Goal: Information Seeking & Learning: Learn about a topic

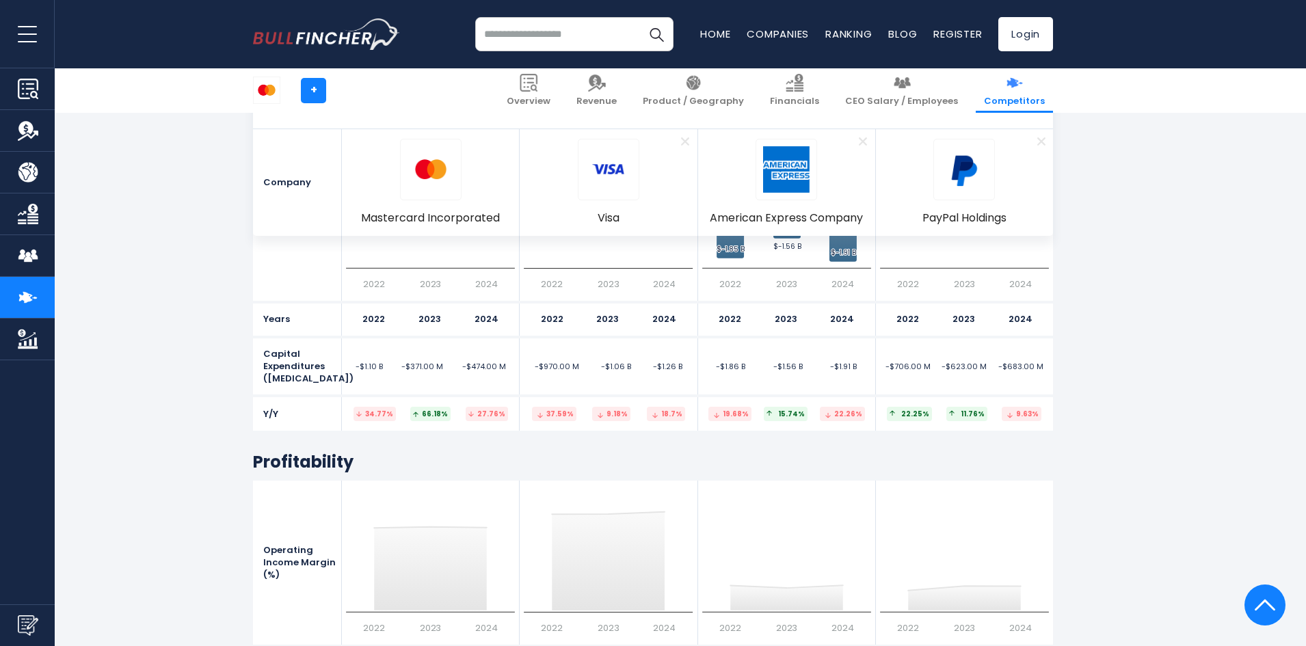
scroll to position [3812, 0]
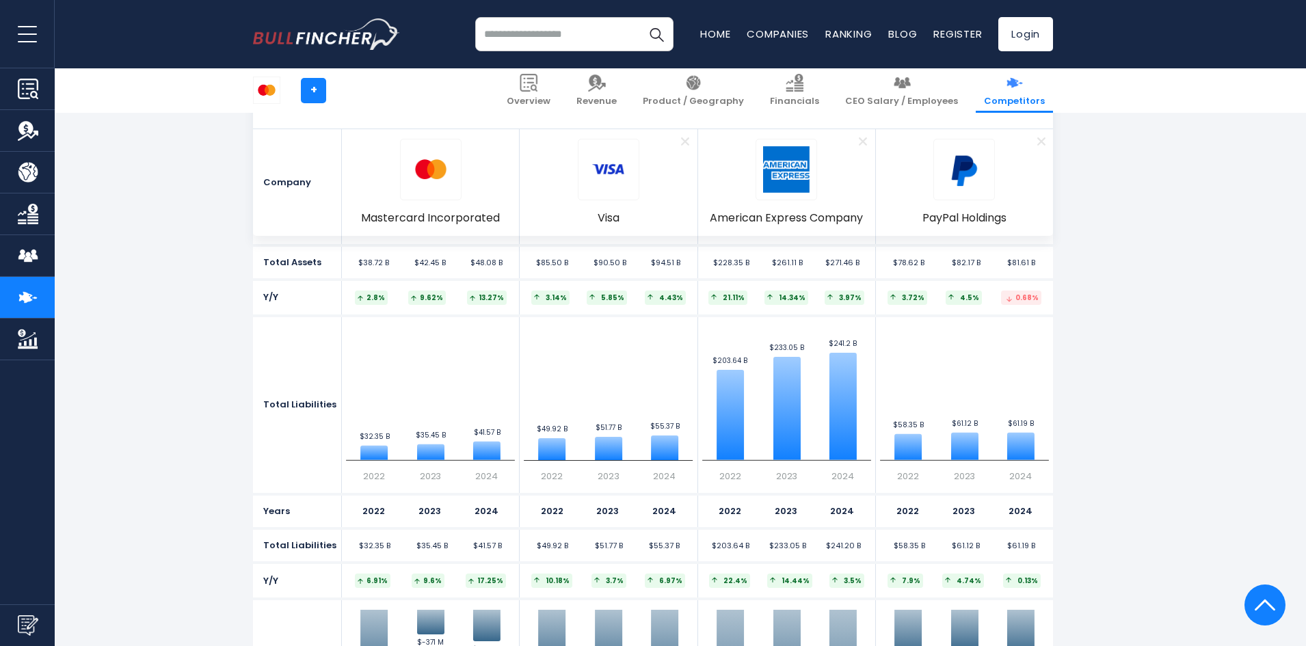
drag, startPoint x: 198, startPoint y: 507, endPoint x: 171, endPoint y: 132, distance: 375.6
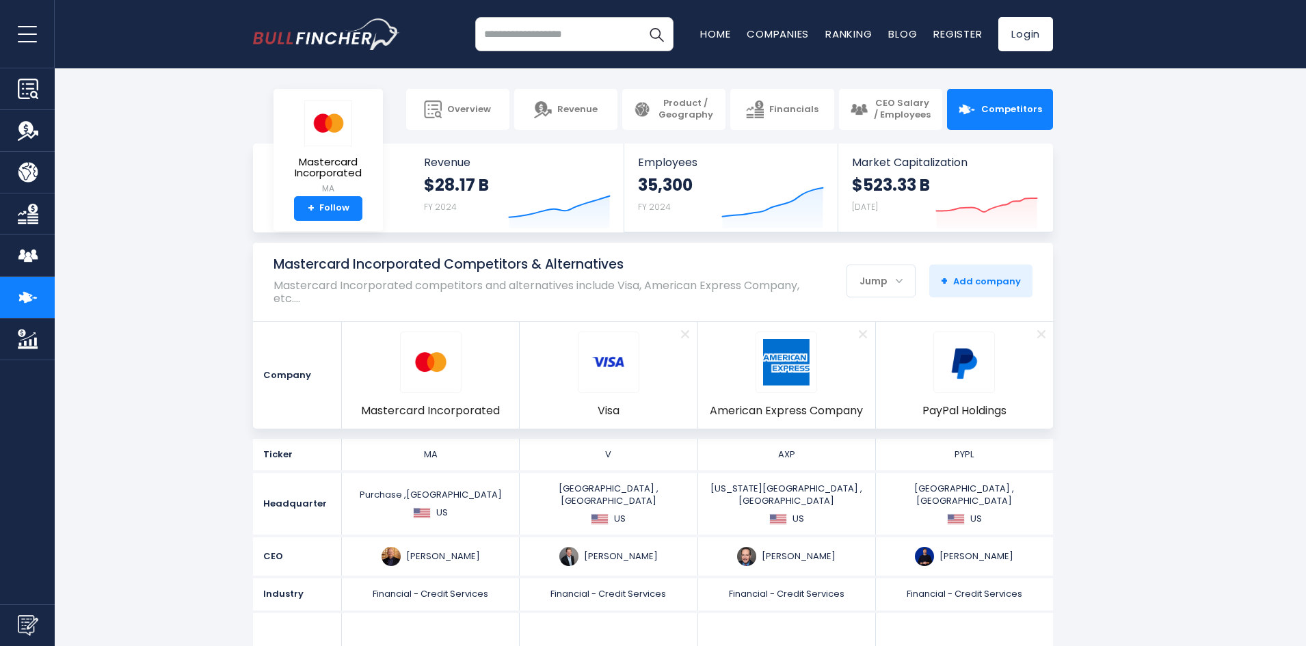
click at [901, 282] on div "Jump" at bounding box center [881, 281] width 68 height 29
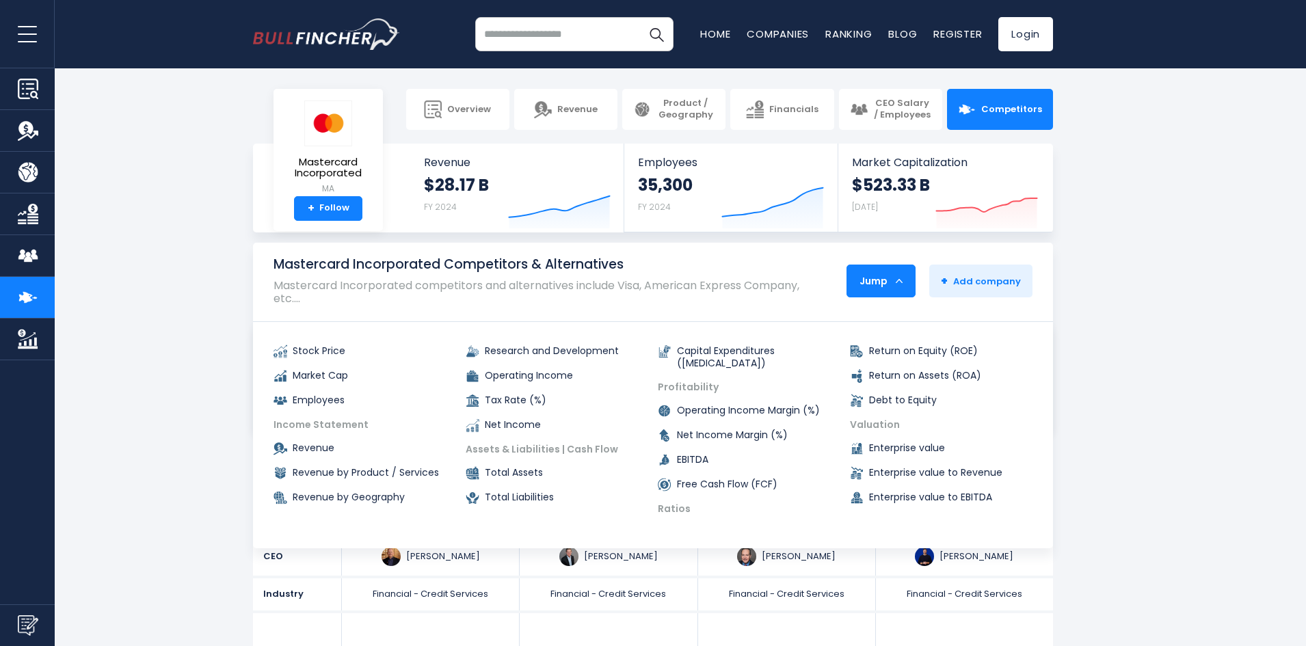
click at [901, 282] on div "Jump" at bounding box center [881, 281] width 68 height 29
